Goal: Task Accomplishment & Management: Complete application form

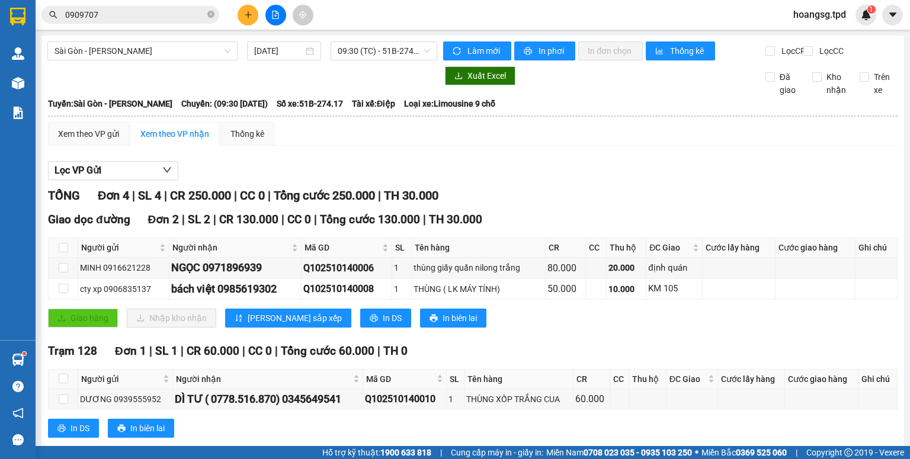
click at [242, 14] on button at bounding box center [248, 15] width 21 height 21
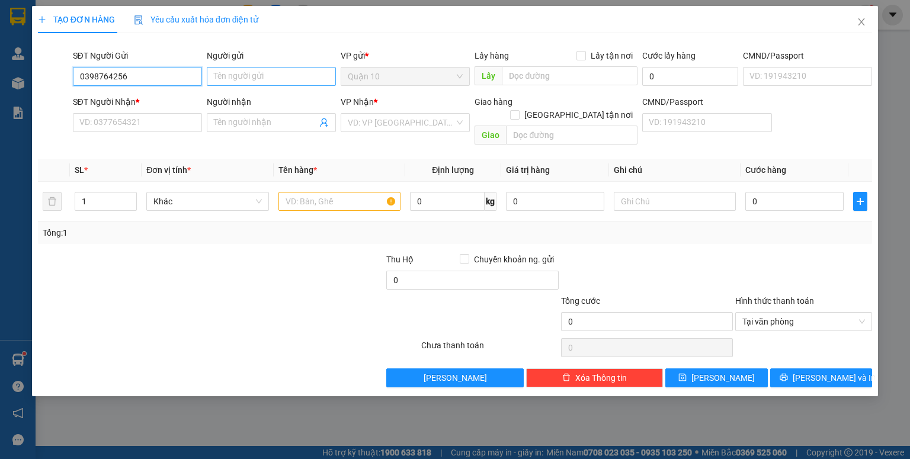
type input "0398764256"
click at [242, 81] on input "Người gửi" at bounding box center [271, 76] width 129 height 19
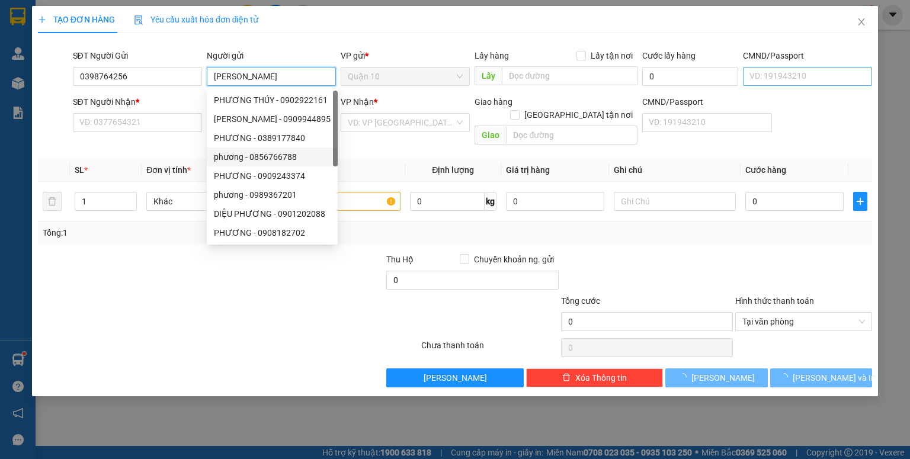
type input "[PERSON_NAME]"
click at [806, 76] on input "CMND/Passport" at bounding box center [807, 76] width 129 height 19
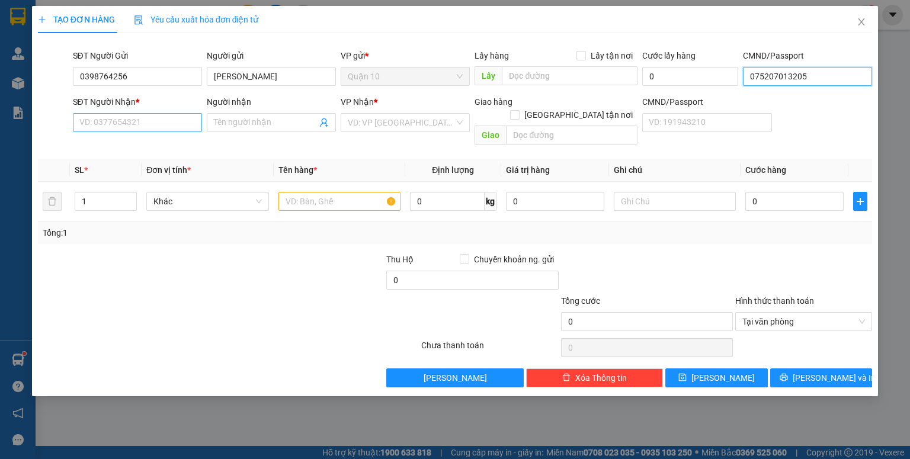
type input "075207013205"
click at [172, 116] on input "SĐT Người Nhận *" at bounding box center [137, 122] width 129 height 19
type input "0982177652"
click at [275, 126] on input "Người nhận" at bounding box center [265, 122] width 103 height 13
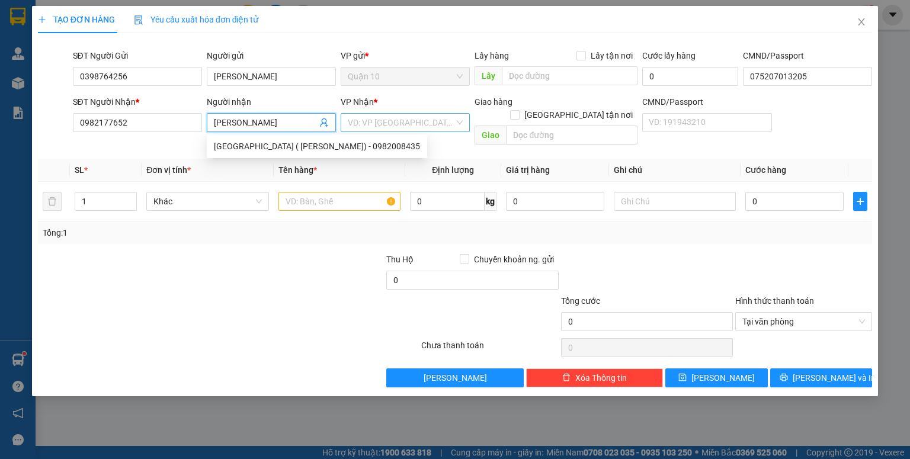
type input "[PERSON_NAME]"
click at [369, 117] on input "search" at bounding box center [401, 123] width 107 height 18
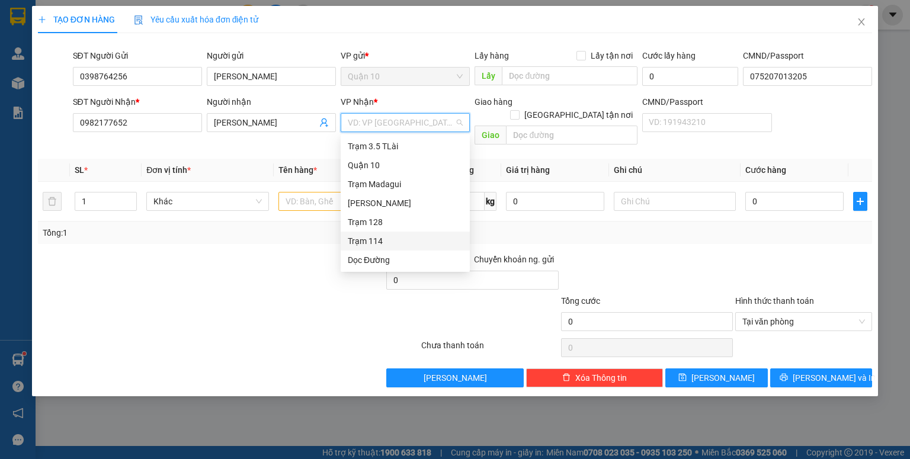
click at [394, 242] on div "Trạm 114" at bounding box center [405, 241] width 115 height 13
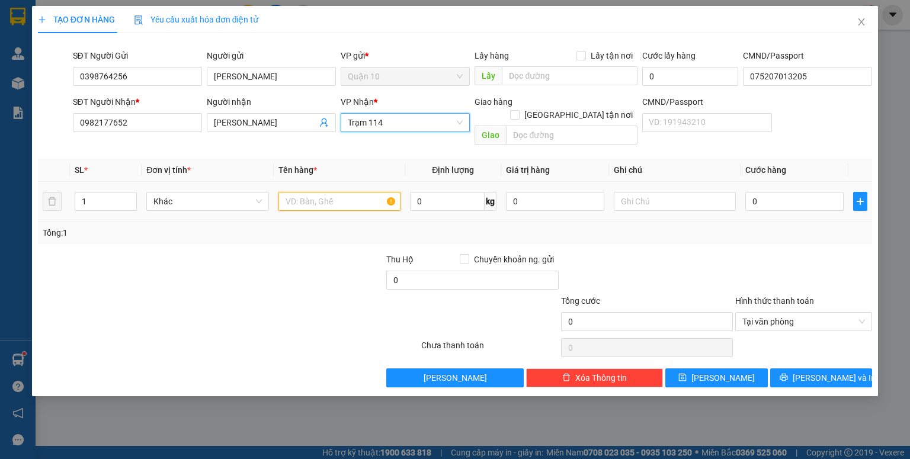
click at [307, 192] on input "text" at bounding box center [340, 201] width 122 height 19
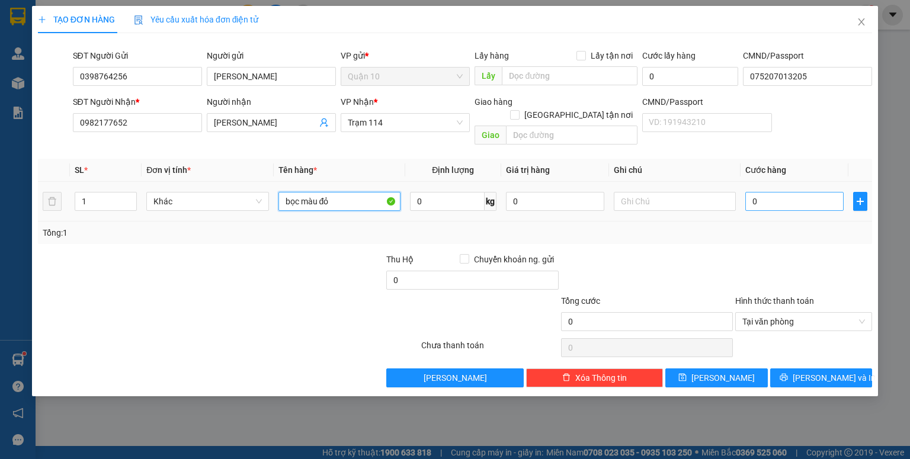
type input "bọc màu đỏ"
click at [762, 193] on input "0" at bounding box center [795, 201] width 98 height 19
type input "4"
type input "40"
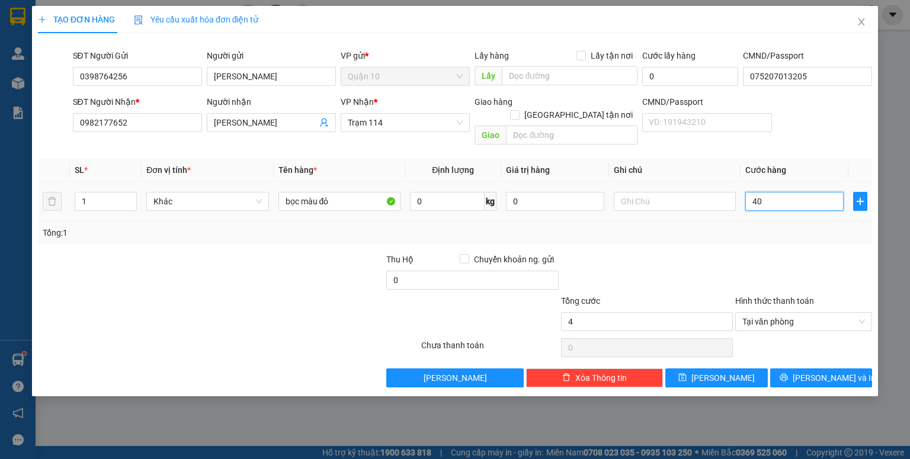
type input "40"
type input "40.000"
click at [361, 192] on input "bọc màu đỏ" at bounding box center [340, 201] width 122 height 19
type input "bọc màu đỏ (vải"
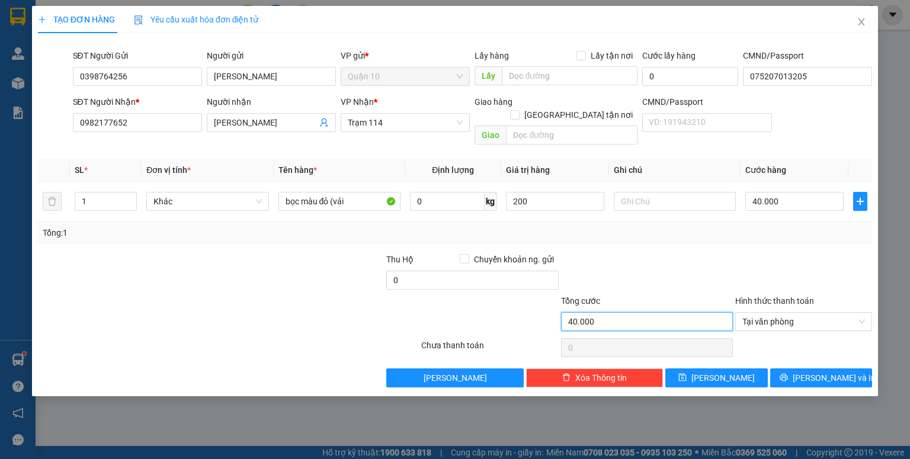
type input "200.000"
click at [680, 312] on input "40.000" at bounding box center [647, 321] width 172 height 19
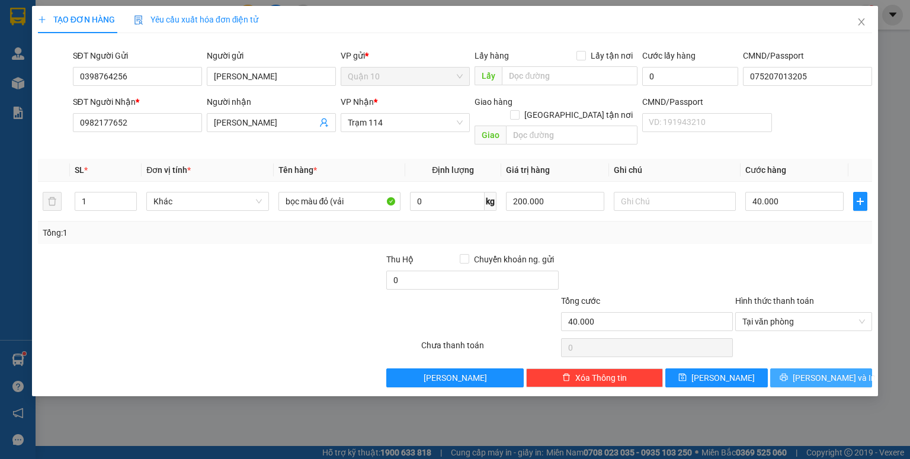
click at [795, 369] on button "[PERSON_NAME] và In" at bounding box center [822, 378] width 103 height 19
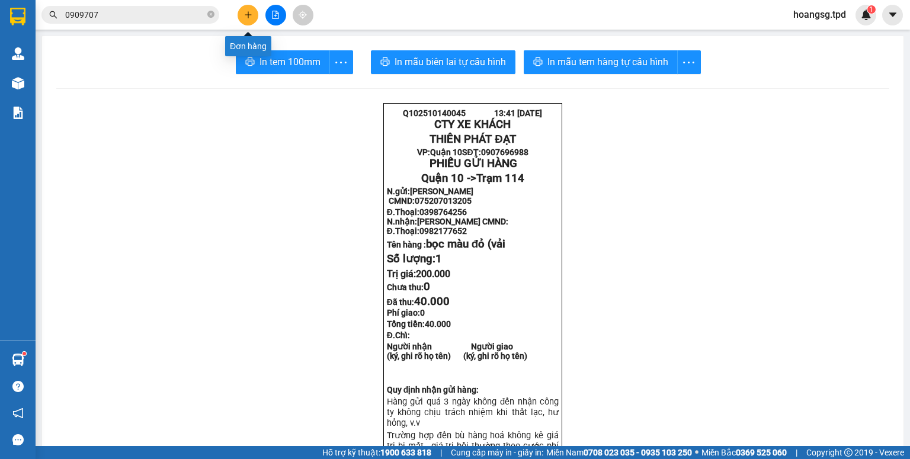
click at [246, 19] on button at bounding box center [248, 15] width 21 height 21
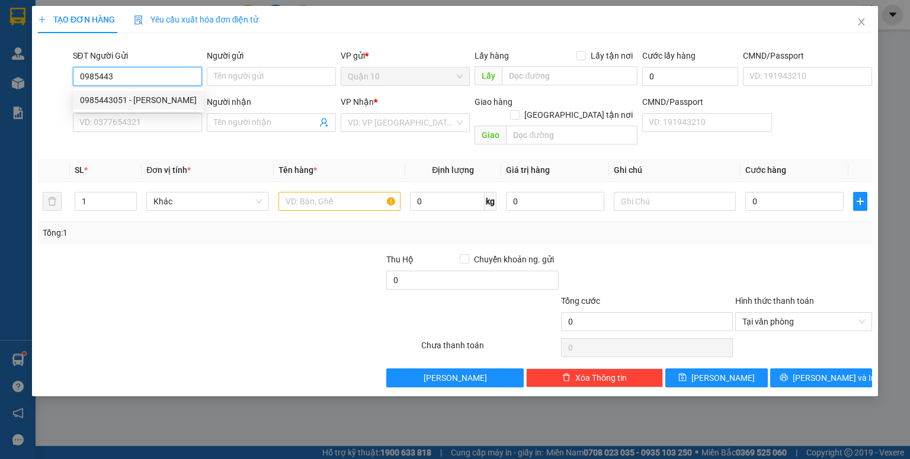
type input "0985443051"
type input "[PERSON_NAME]"
type input "072091001168"
type input "0349025833"
type input "DUY"
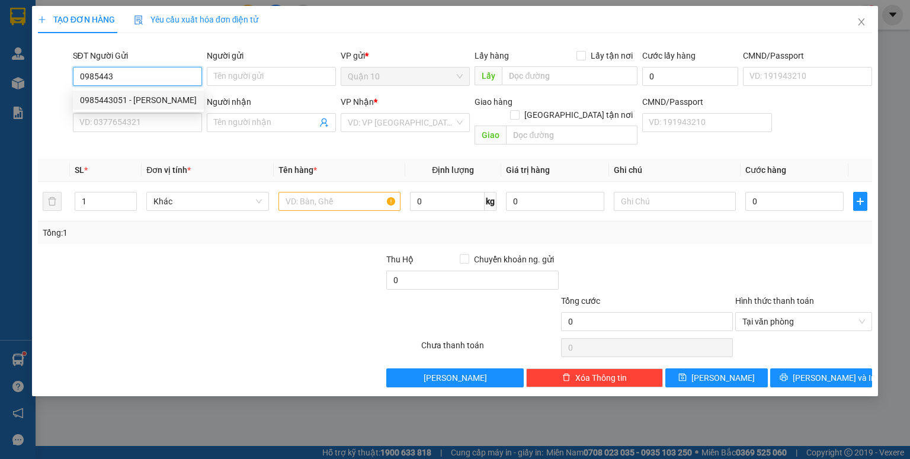
type input "ĐỊNH QUÁN"
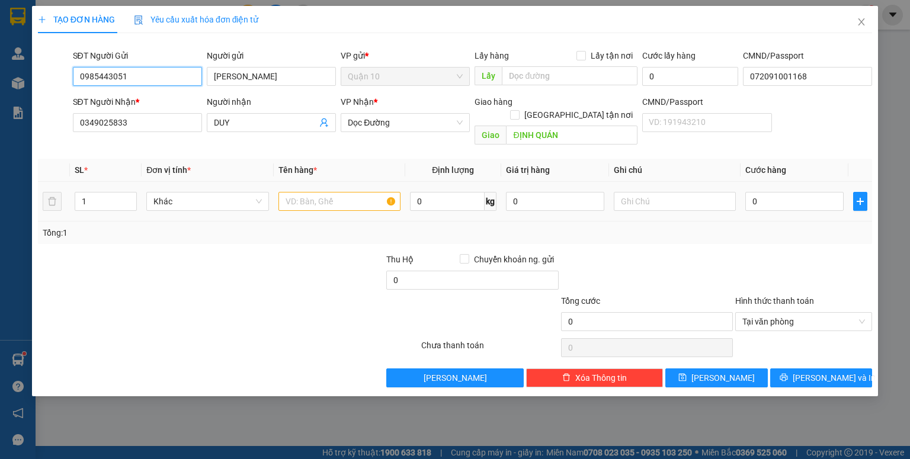
type input "0985443051"
click at [348, 192] on input "text" at bounding box center [340, 201] width 122 height 19
click at [375, 124] on span "Dọc Đường" at bounding box center [405, 123] width 115 height 18
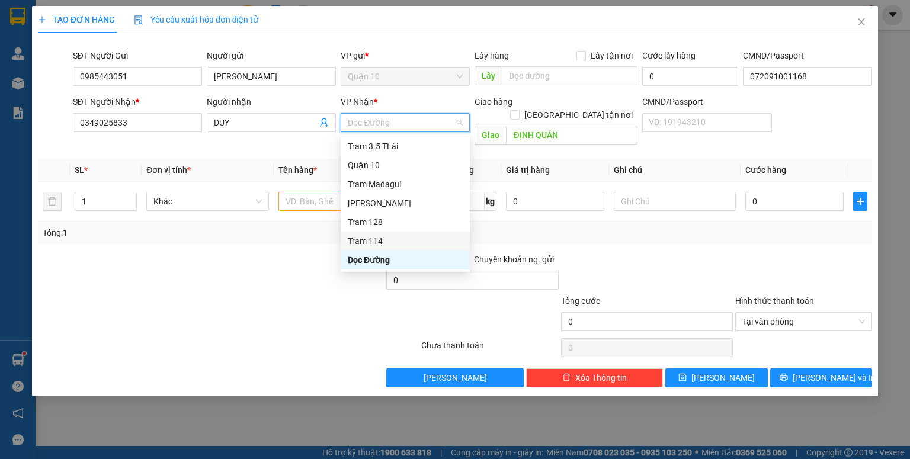
click at [402, 237] on div "Trạm 114" at bounding box center [405, 241] width 115 height 13
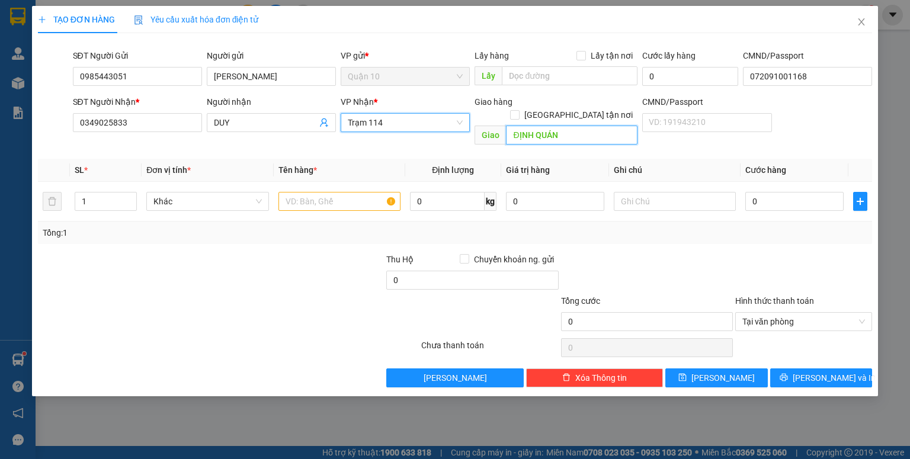
click at [573, 128] on input "ĐỊNH QUÁN" at bounding box center [572, 135] width 132 height 19
click at [351, 194] on input "text" at bounding box center [340, 201] width 122 height 19
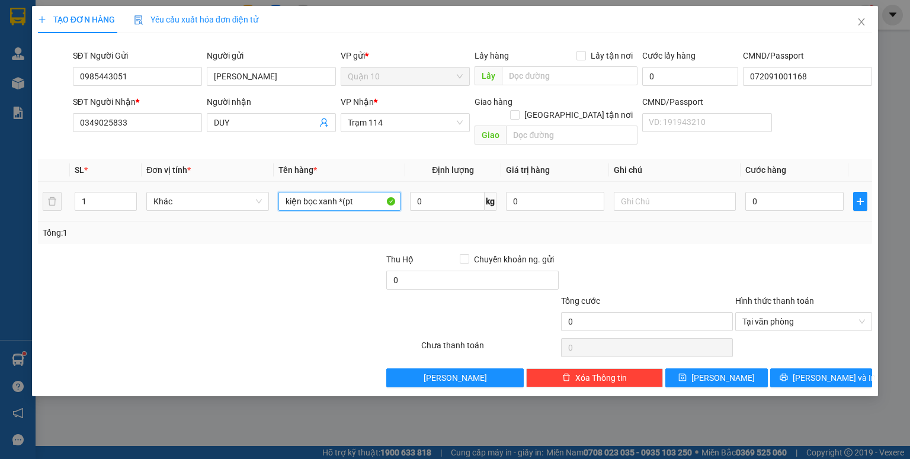
type input "kiện bọc xanh *(pt"
type input "500.000"
type input "5"
type input "50"
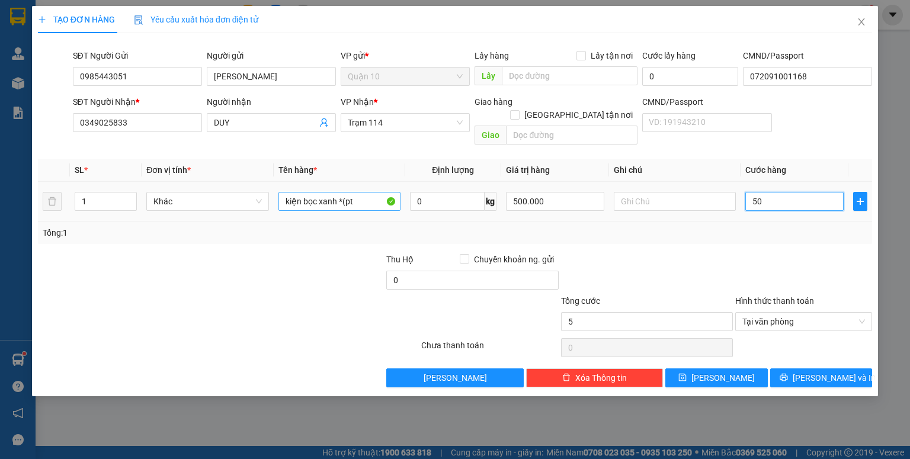
type input "50"
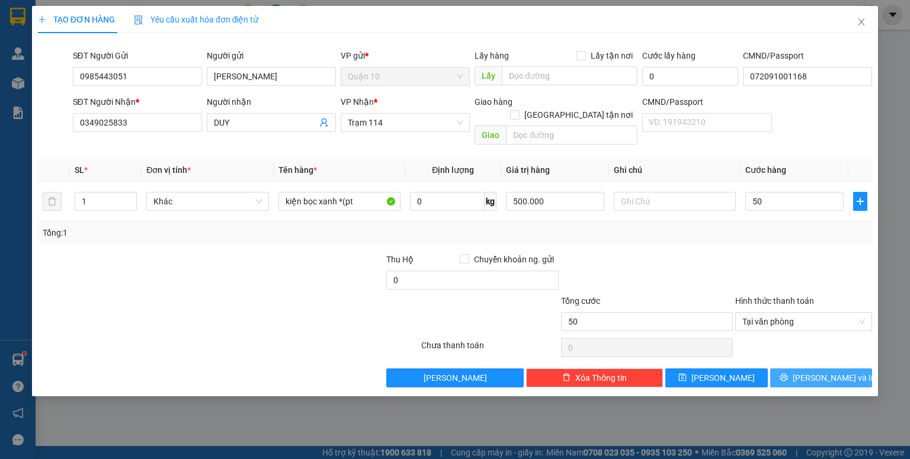
type input "50.000"
click at [791, 369] on button "[PERSON_NAME] và In" at bounding box center [822, 378] width 103 height 19
